Goal: Find specific fact: Find specific fact

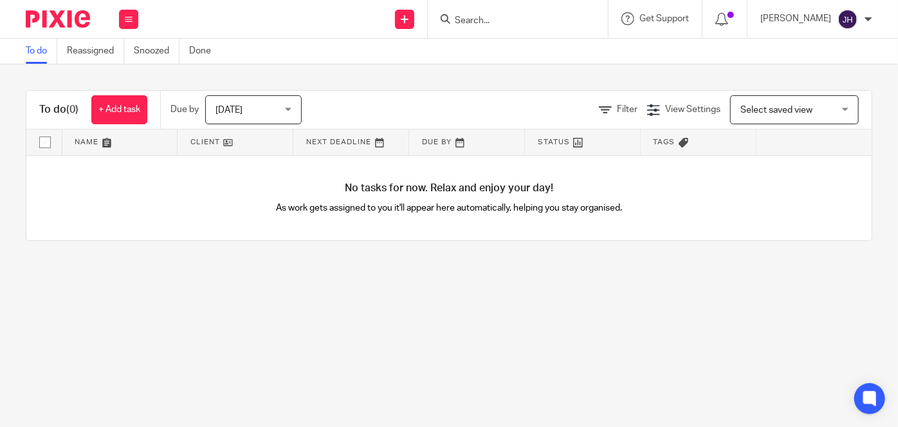
click at [557, 19] on input "Search" at bounding box center [512, 21] width 116 height 12
type input "big"
click at [558, 45] on link at bounding box center [531, 50] width 160 height 19
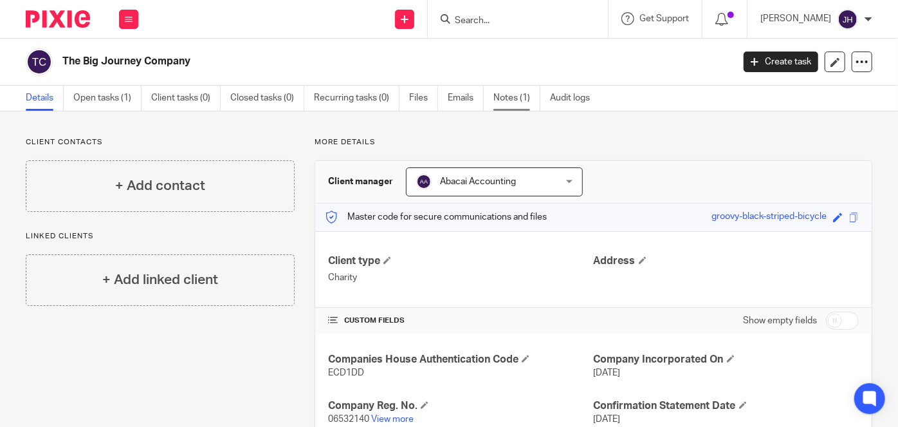
click at [525, 98] on link "Notes (1)" at bounding box center [516, 98] width 47 height 25
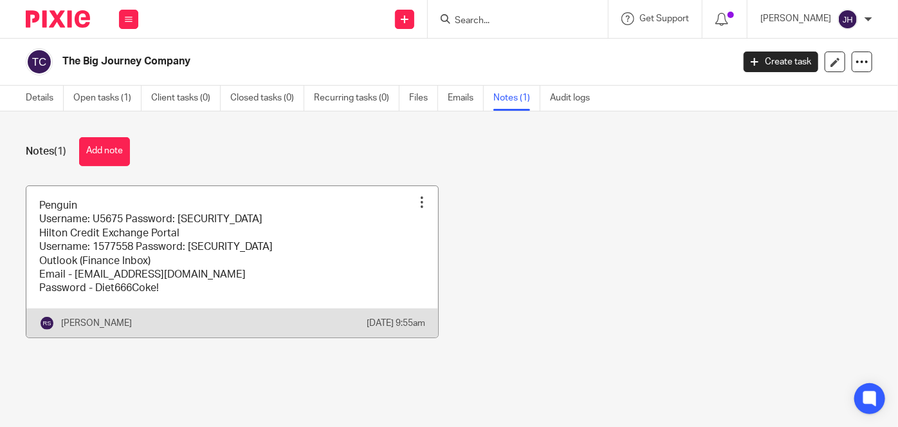
click at [254, 270] on link at bounding box center [232, 261] width 412 height 151
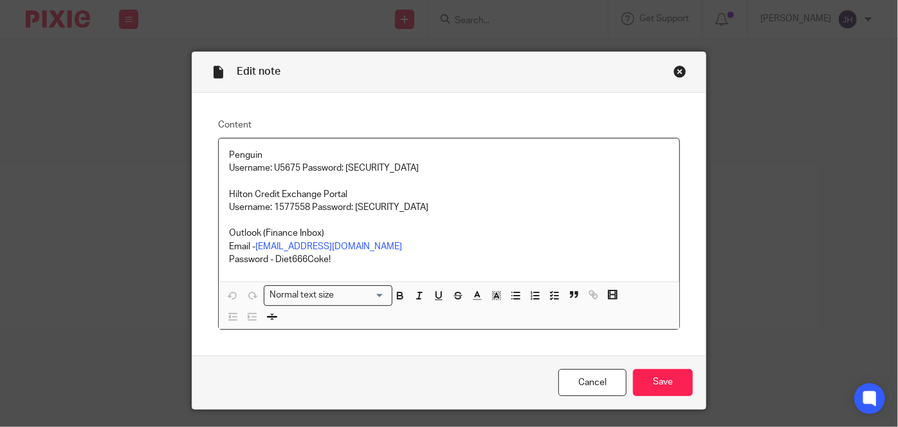
click at [309, 259] on p "Password - Diet666Coke!" at bounding box center [449, 259] width 440 height 13
copy p "Diet666Coke!"
click at [355, 273] on div "Penguin Username: U5675 Password: f05a0adc Hilton Credit Exchange Portal Userna…" at bounding box center [449, 209] width 461 height 143
click at [316, 259] on p "Password - Diet666Coke!" at bounding box center [449, 259] width 440 height 13
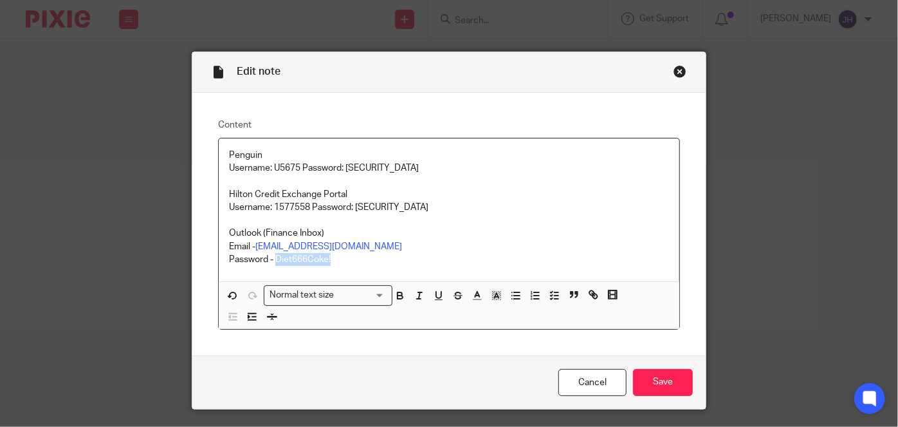
drag, startPoint x: 316, startPoint y: 259, endPoint x: 330, endPoint y: 258, distance: 14.2
click at [330, 258] on p "Password - Diet666Coke!" at bounding box center [449, 259] width 440 height 13
copy p "Diet666Coke!"
click at [290, 201] on p "Username: 1577558 Password: Hilton123" at bounding box center [449, 207] width 440 height 13
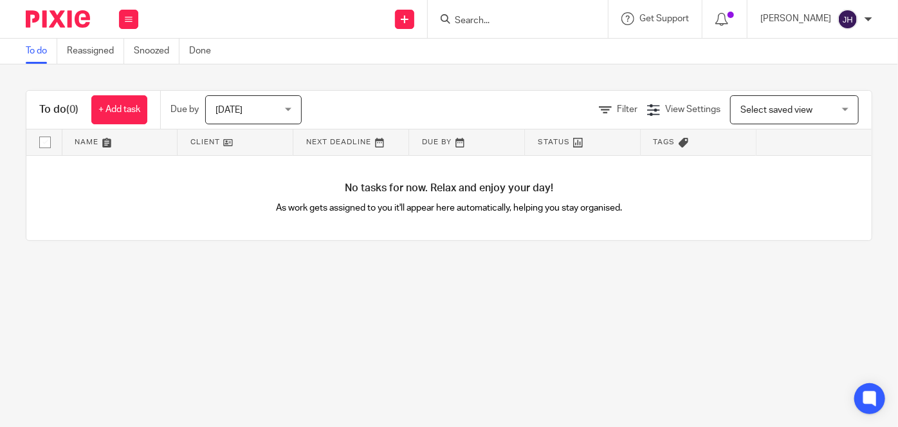
click at [518, 15] on input "Search" at bounding box center [512, 21] width 116 height 12
type input "big"
click at [533, 53] on link at bounding box center [531, 50] width 160 height 19
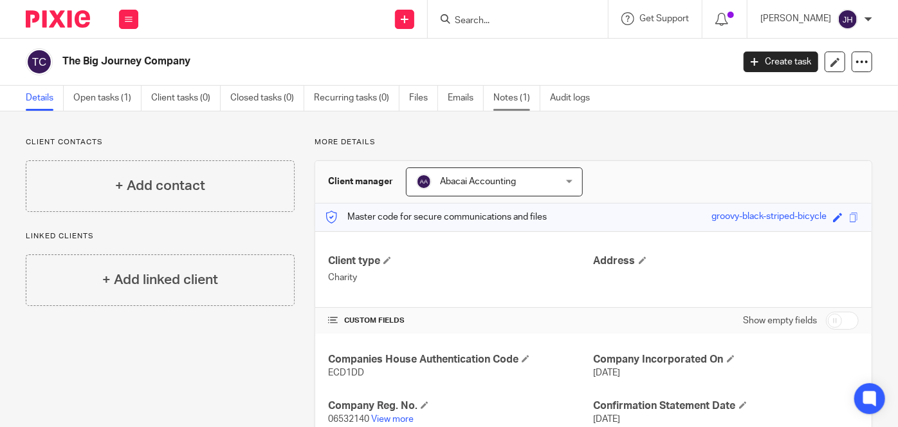
click at [519, 92] on link "Notes (1)" at bounding box center [516, 98] width 47 height 25
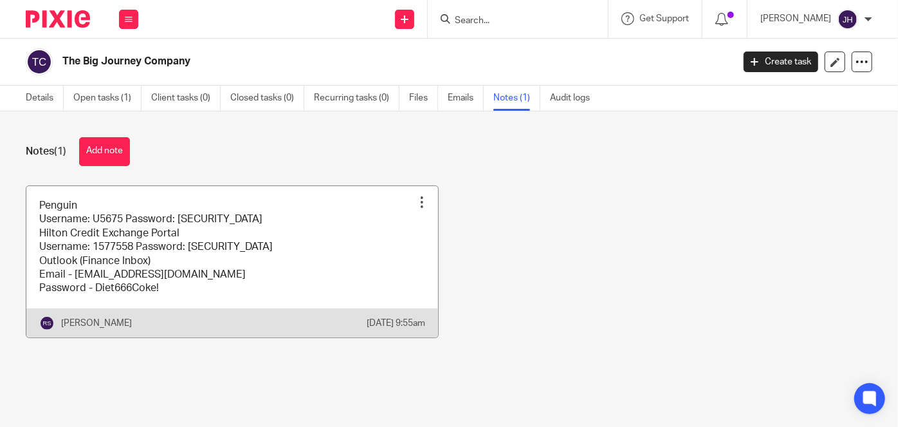
click at [246, 259] on link at bounding box center [232, 261] width 412 height 151
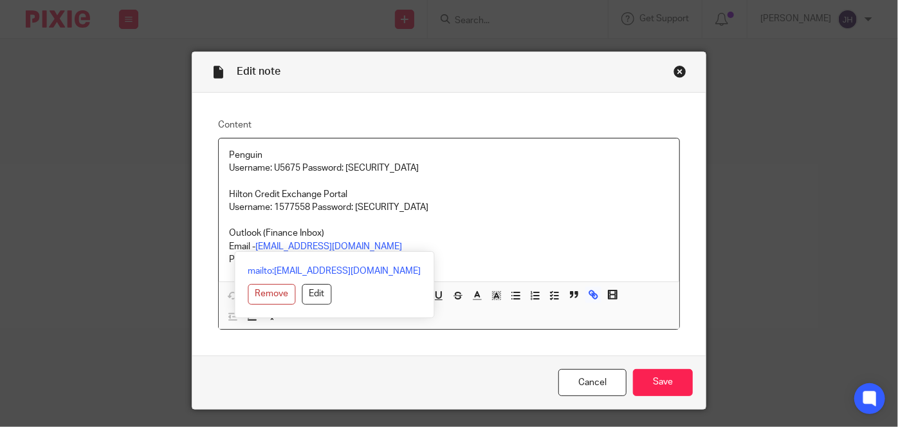
drag, startPoint x: 408, startPoint y: 243, endPoint x: 252, endPoint y: 246, distance: 155.7
click at [252, 246] on p "Email - [EMAIL_ADDRESS][DOMAIN_NAME]" at bounding box center [449, 246] width 440 height 13
copy link "[EMAIL_ADDRESS][DOMAIN_NAME]"
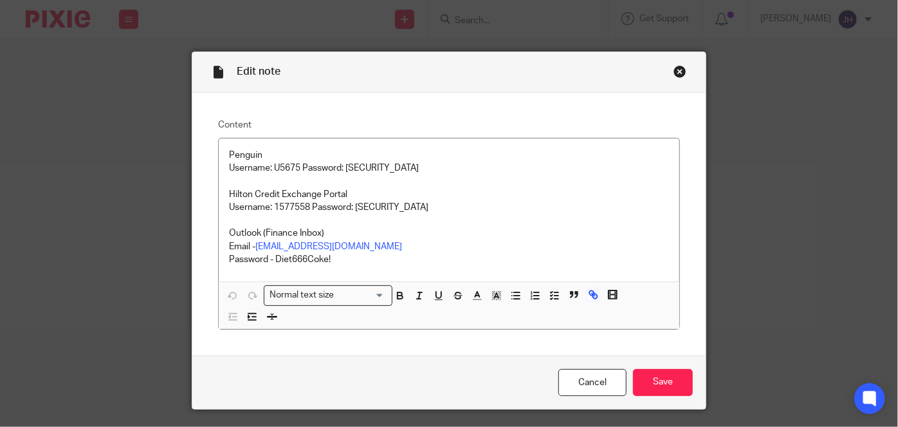
click at [278, 261] on div "mailto:[EMAIL_ADDRESS][DOMAIN_NAME] Remove Edit" at bounding box center [335, 284] width 200 height 67
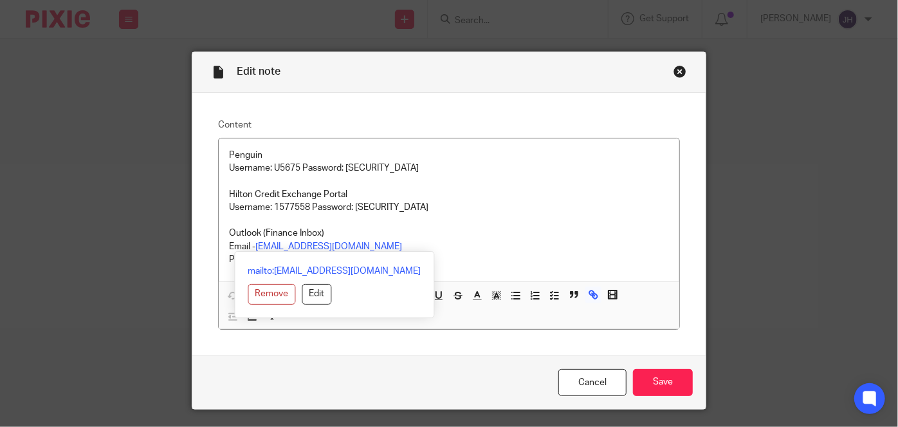
drag, startPoint x: 278, startPoint y: 261, endPoint x: 307, endPoint y: 258, distance: 29.1
click at [307, 258] on div "mailto:[EMAIL_ADDRESS][DOMAIN_NAME] Remove Edit" at bounding box center [335, 284] width 200 height 67
click at [638, 244] on p "Email - [EMAIL_ADDRESS][DOMAIN_NAME]" at bounding box center [449, 246] width 440 height 13
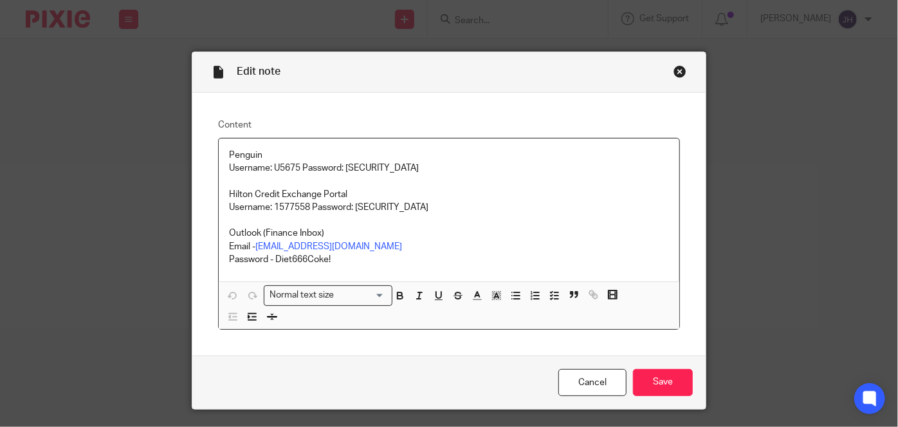
click at [291, 257] on p "Password - Diet666Coke!" at bounding box center [449, 259] width 440 height 13
drag, startPoint x: 291, startPoint y: 257, endPoint x: 335, endPoint y: 257, distance: 43.1
click at [335, 257] on p "Password - Diet666Coke!" at bounding box center [449, 259] width 440 height 13
copy p "Diet666Coke!"
